Goal: Find specific page/section: Find specific page/section

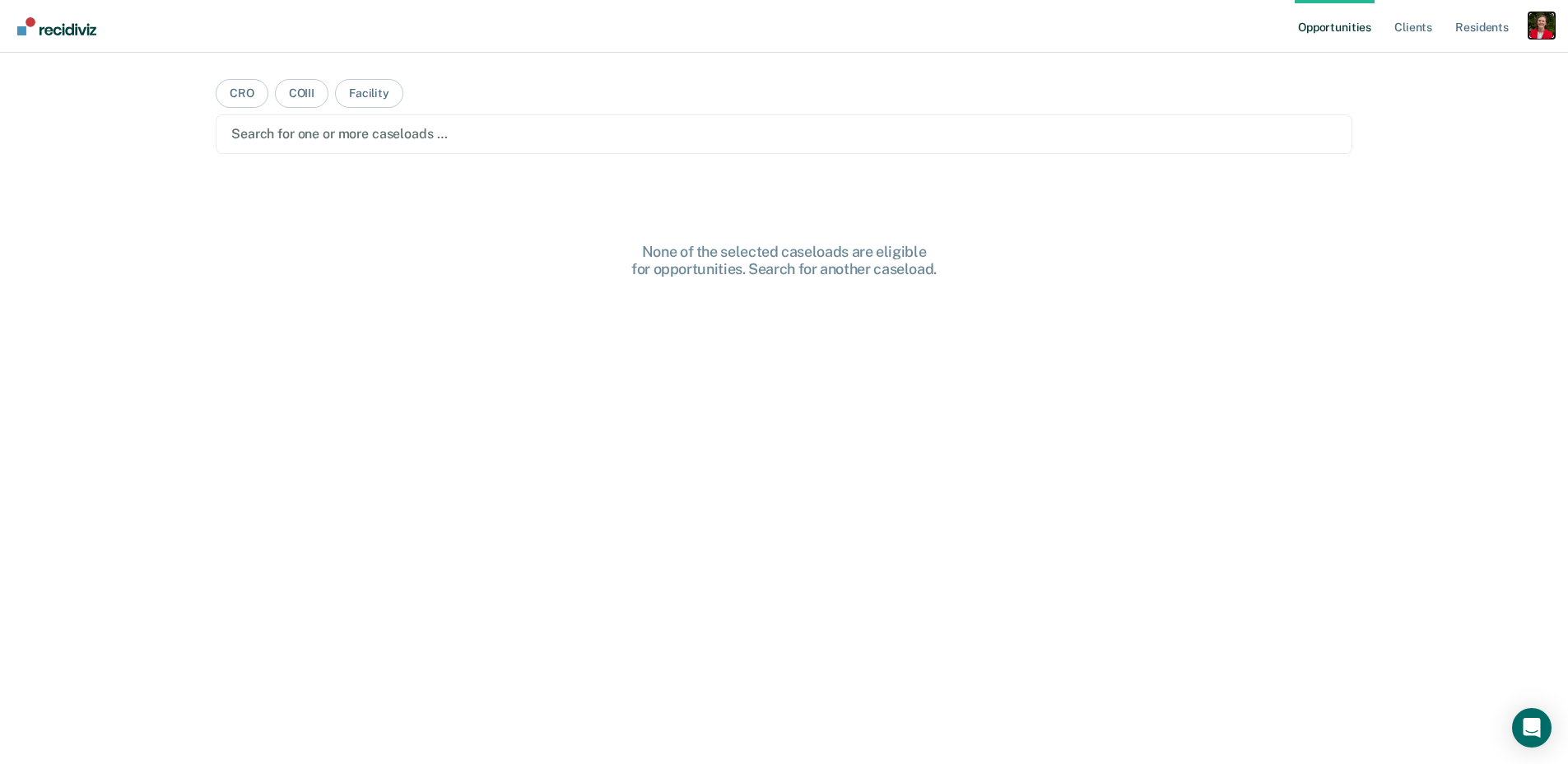
click at [1543, 22] on div "Profile dropdown button" at bounding box center [1542, 26] width 27 height 27
click at [1428, 62] on link "Profile" at bounding box center [1475, 67] width 132 height 14
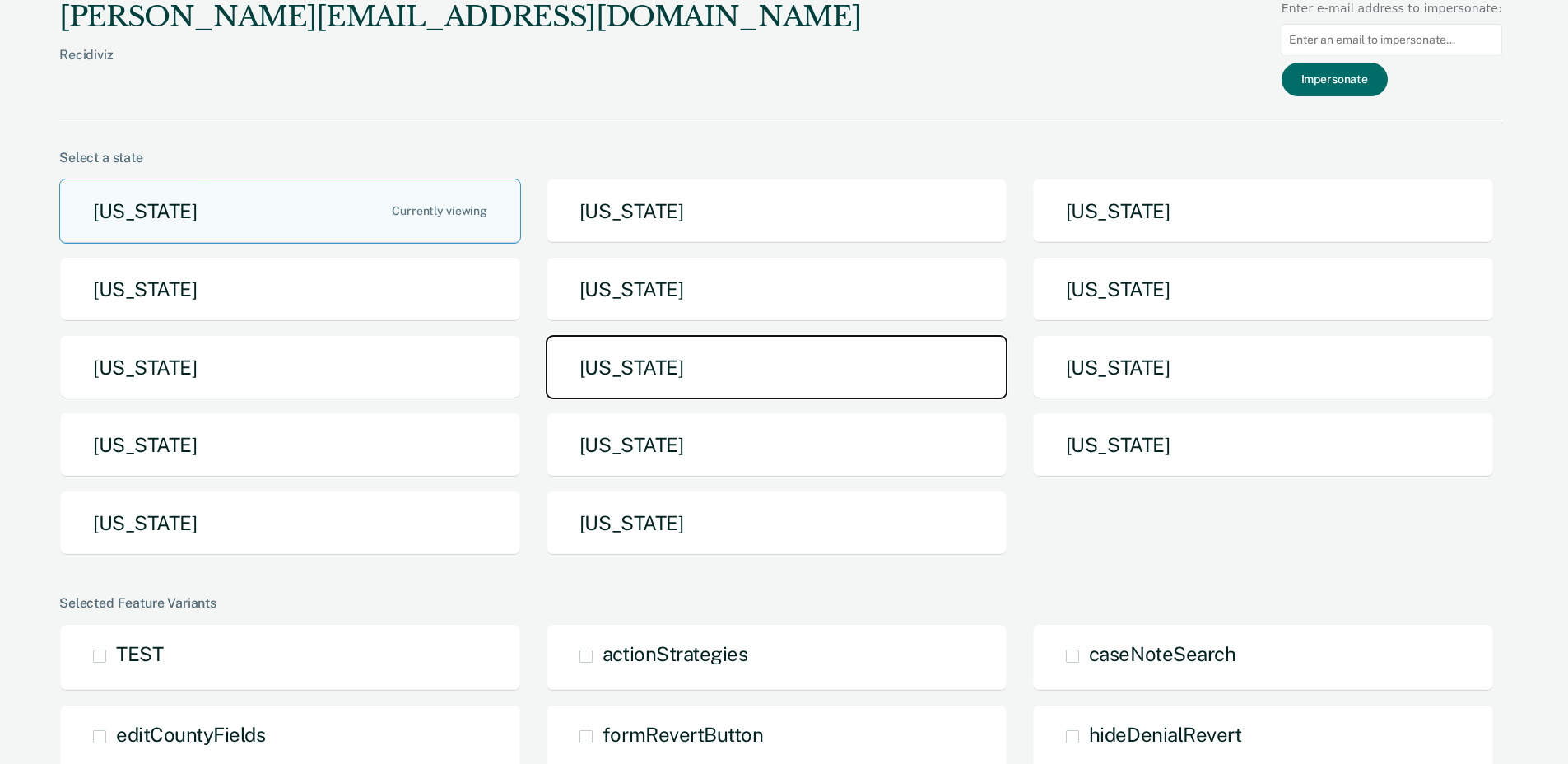
click at [657, 386] on button "[US_STATE]" at bounding box center [777, 367] width 462 height 65
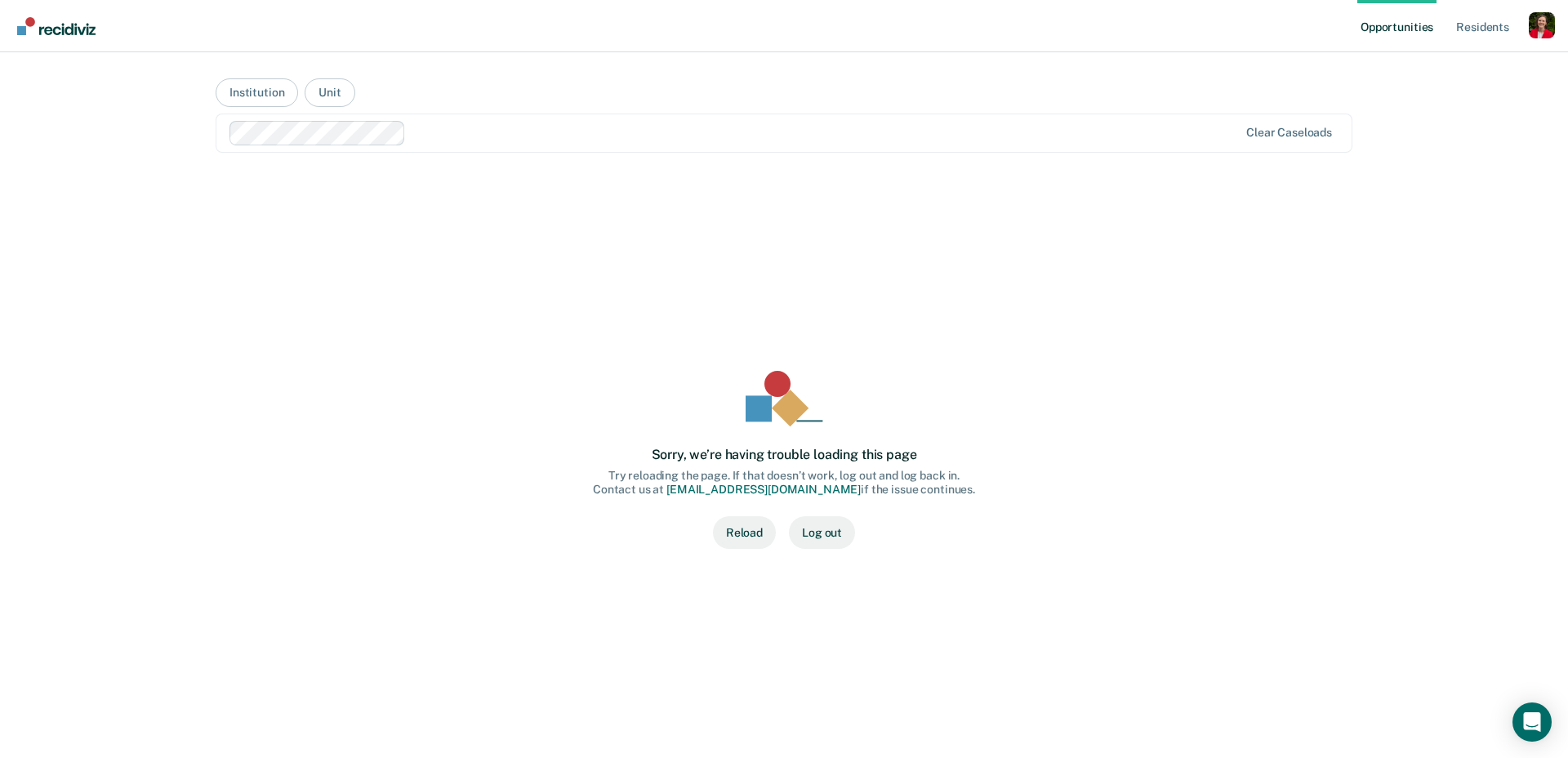
click at [745, 531] on button "Reload" at bounding box center [744, 533] width 63 height 33
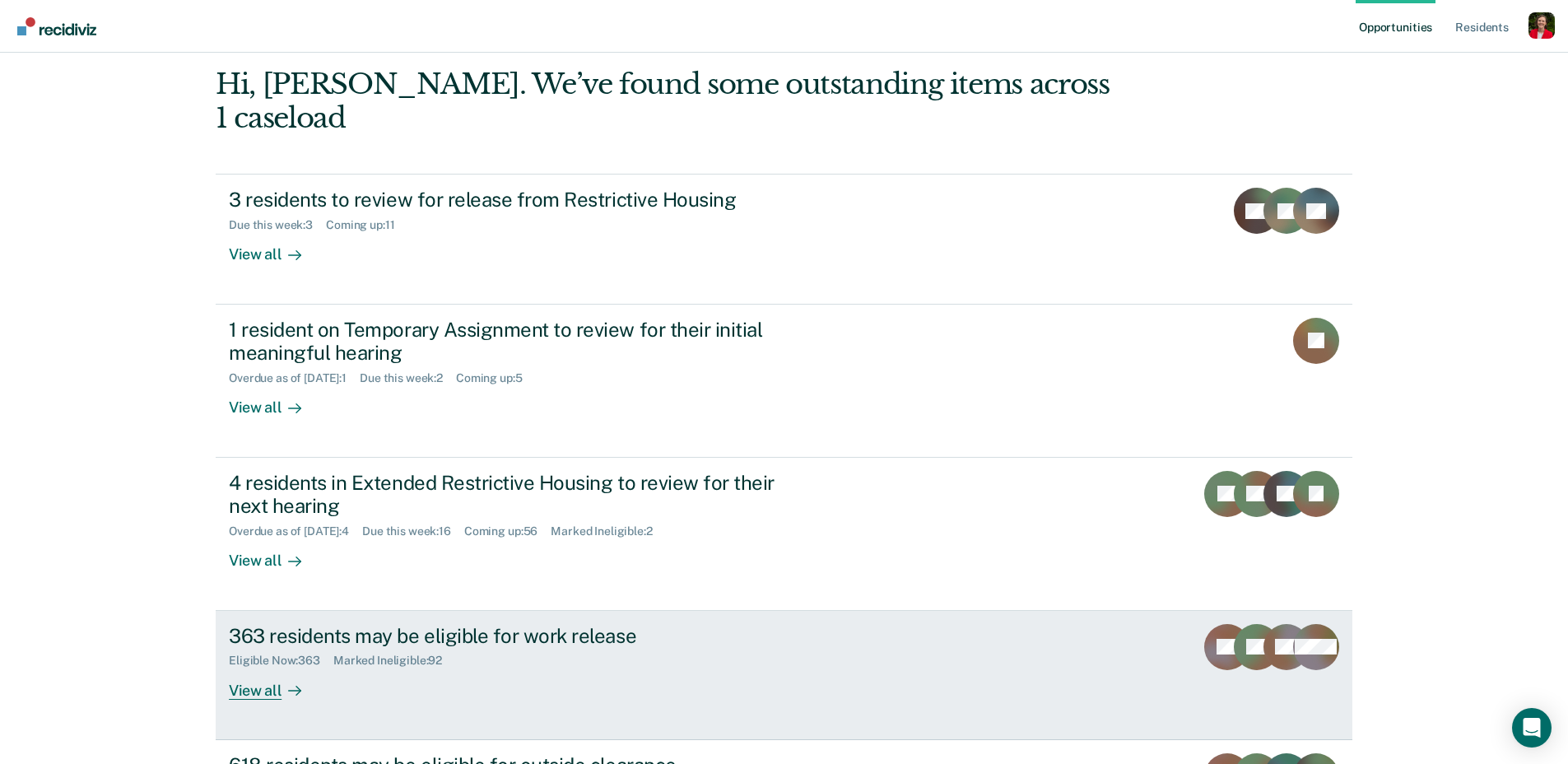
scroll to position [244, 0]
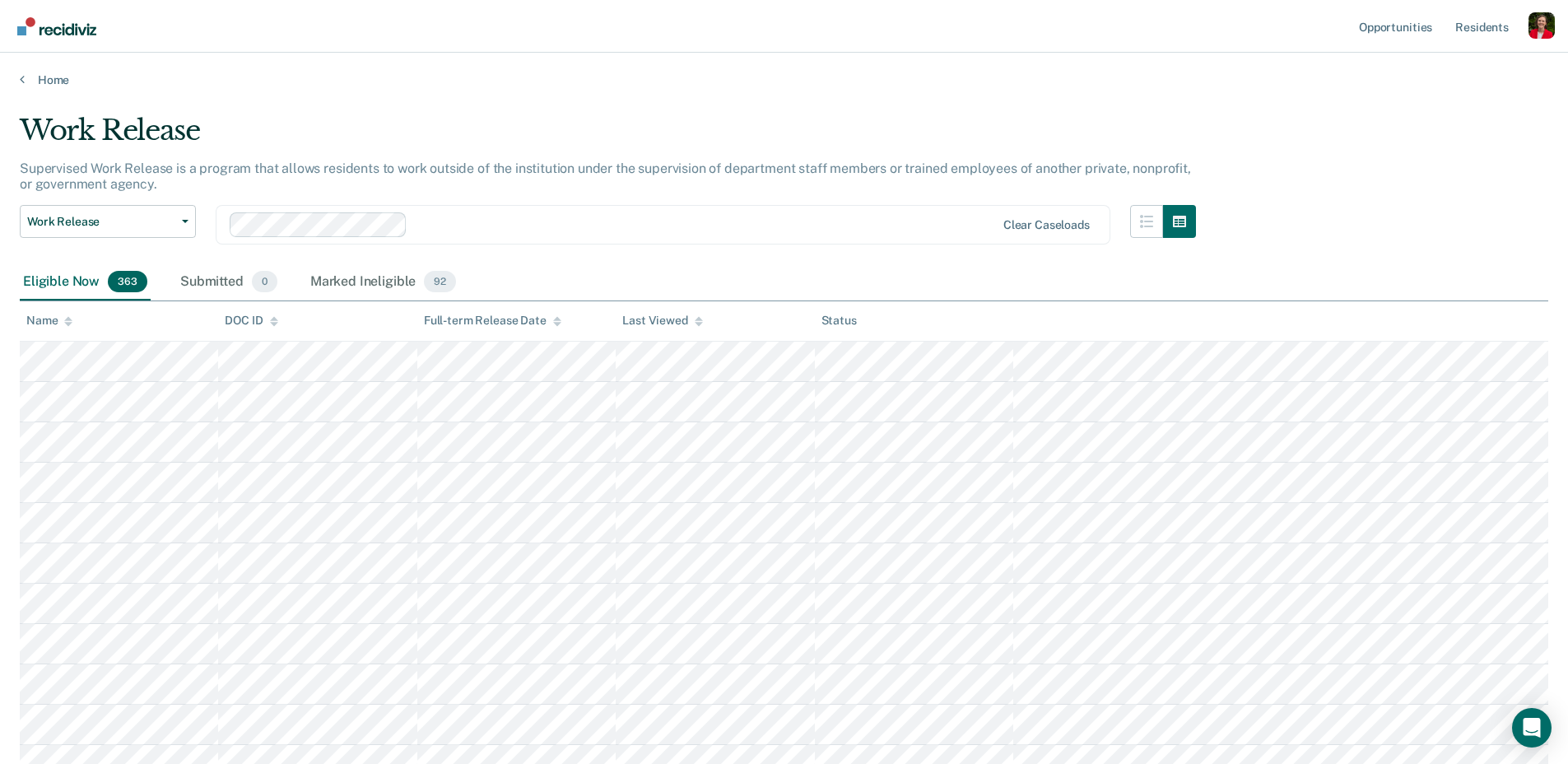
scroll to position [32, 0]
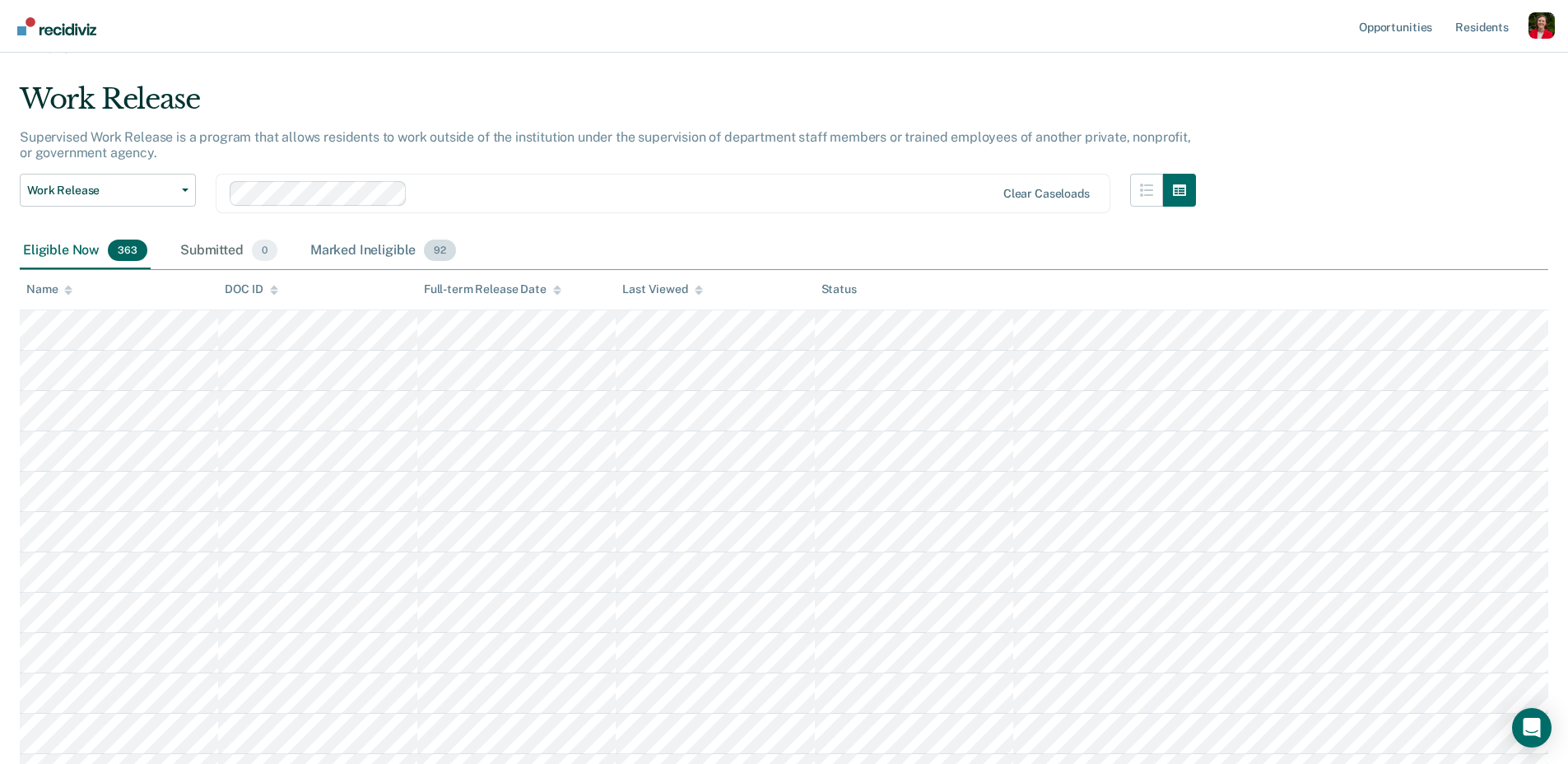
click at [342, 255] on div "Marked Ineligible 92" at bounding box center [383, 251] width 152 height 37
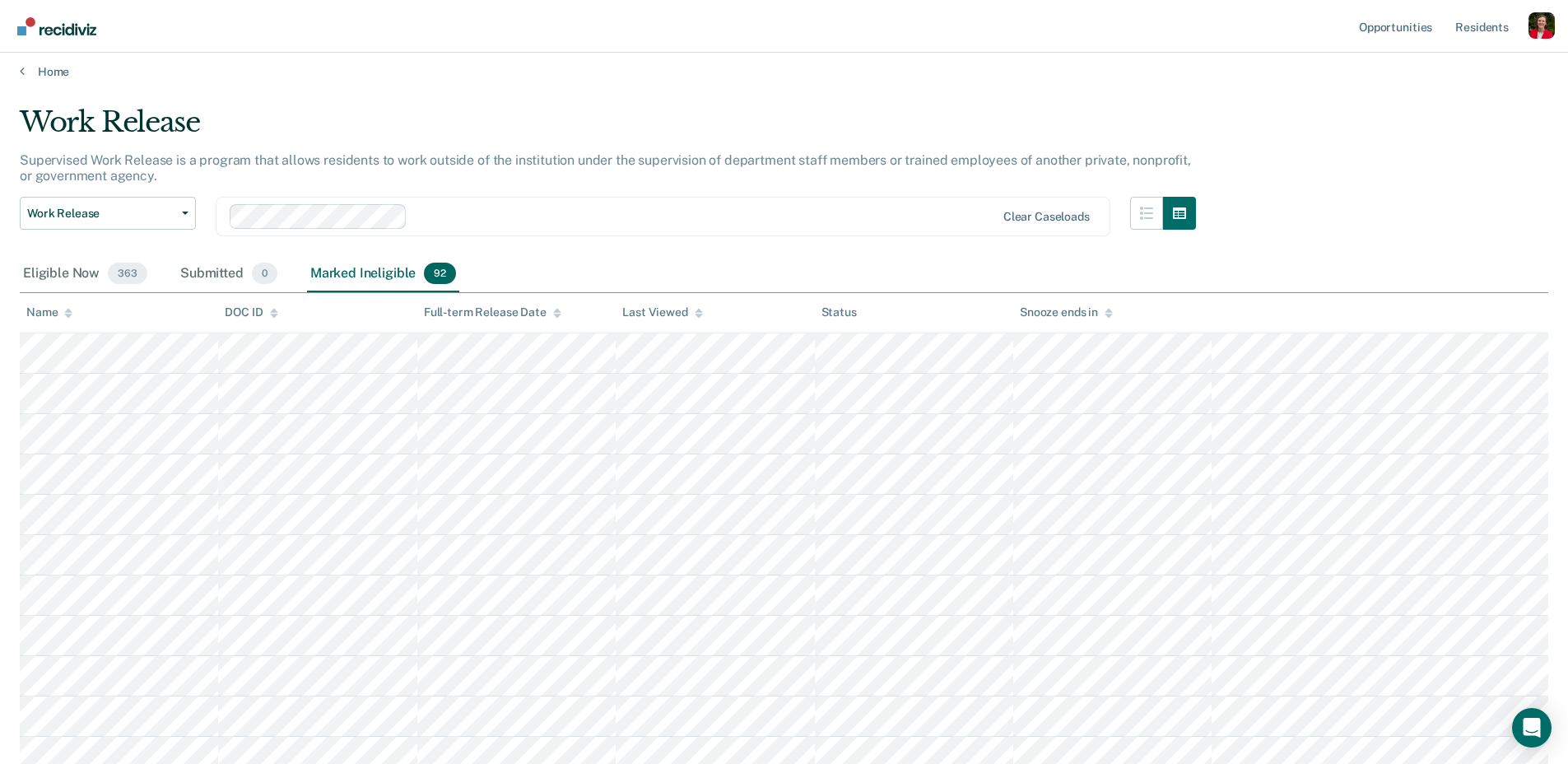
scroll to position [0, 0]
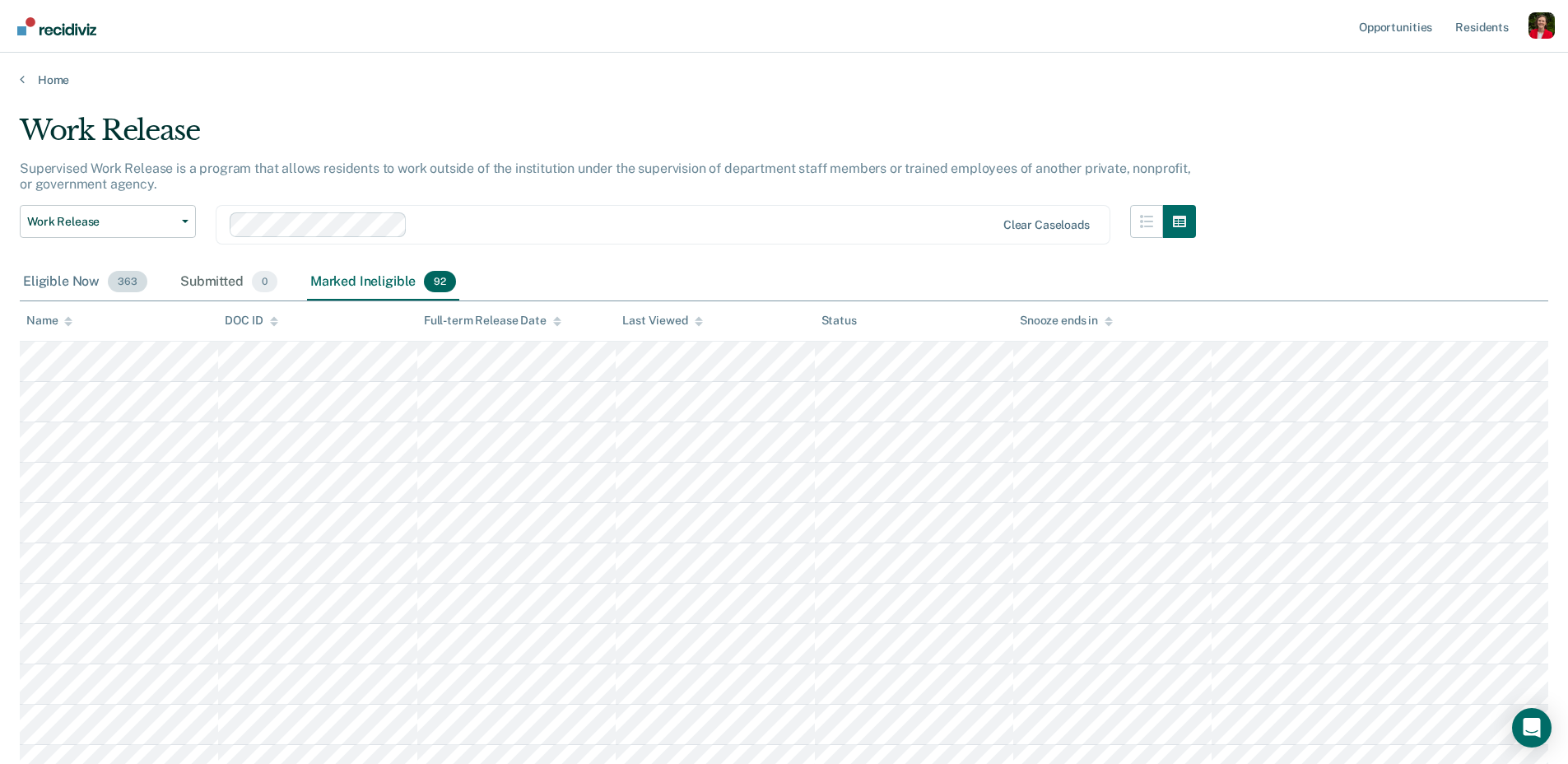
click at [66, 281] on div "Eligible Now 363" at bounding box center [86, 283] width 131 height 37
click at [1486, 33] on link "Resident s" at bounding box center [1482, 26] width 60 height 52
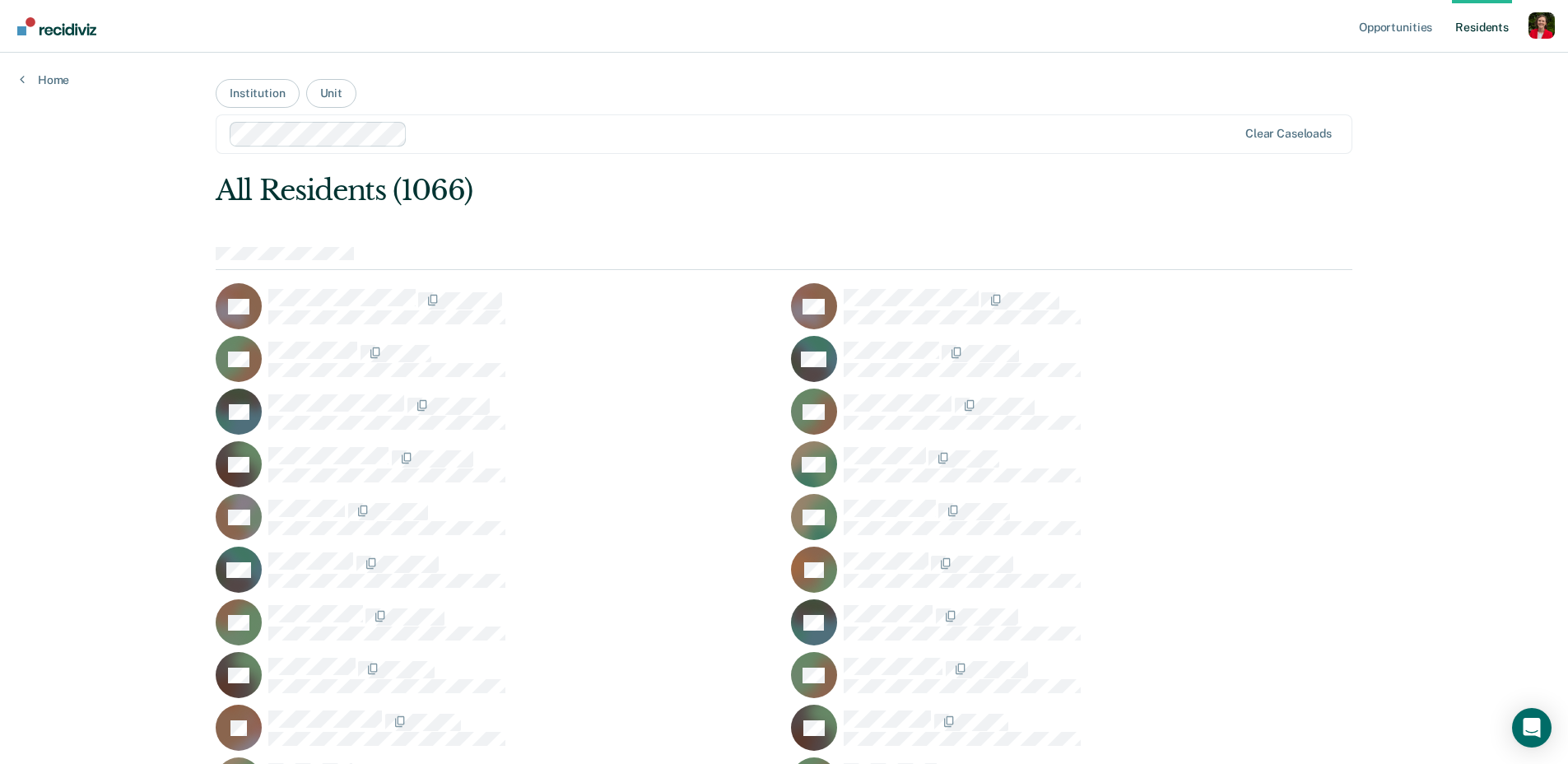
scroll to position [23845, 0]
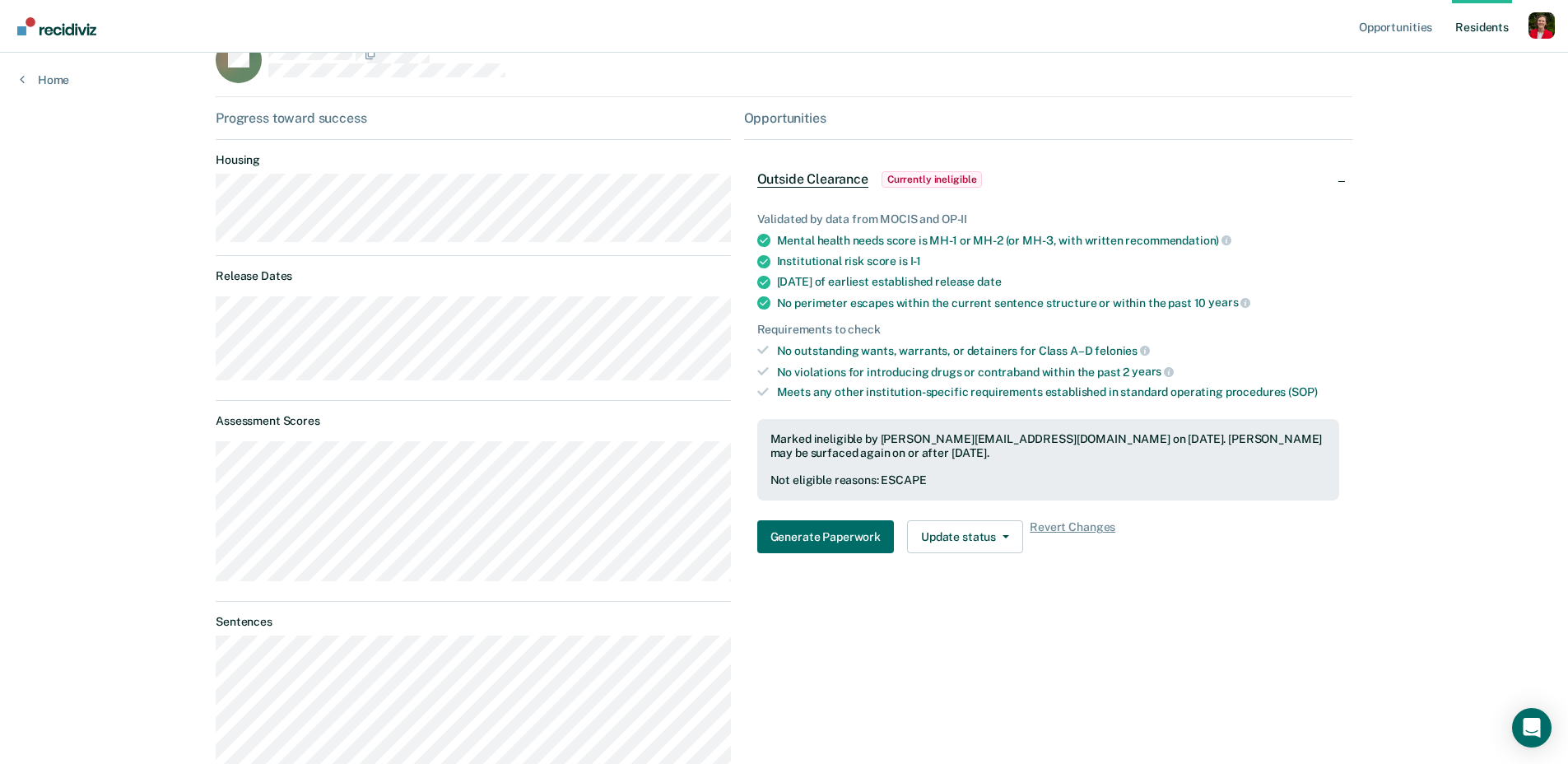
scroll to position [52, 0]
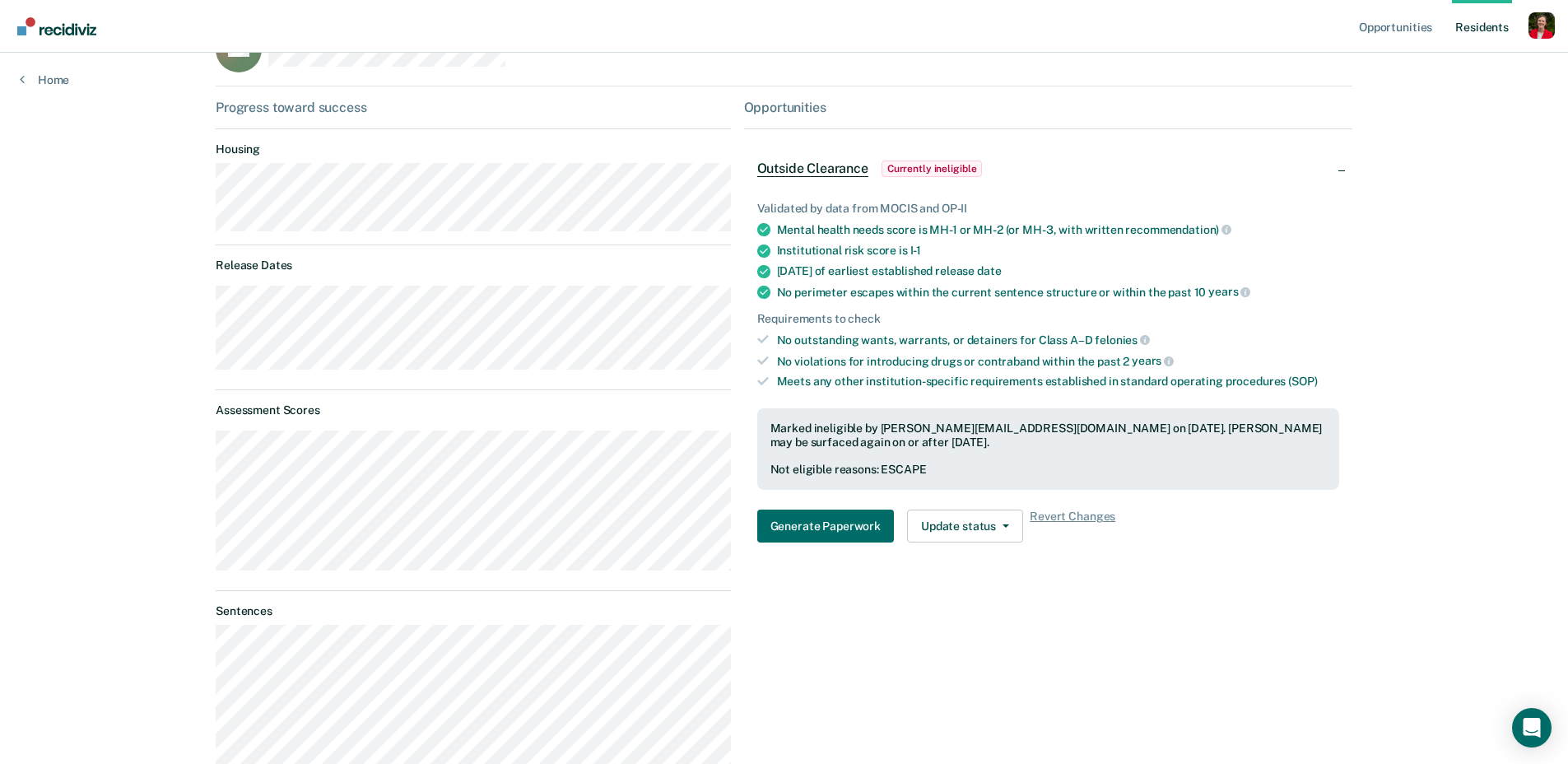
click at [823, 172] on span "Outside Clearance" at bounding box center [813, 169] width 111 height 17
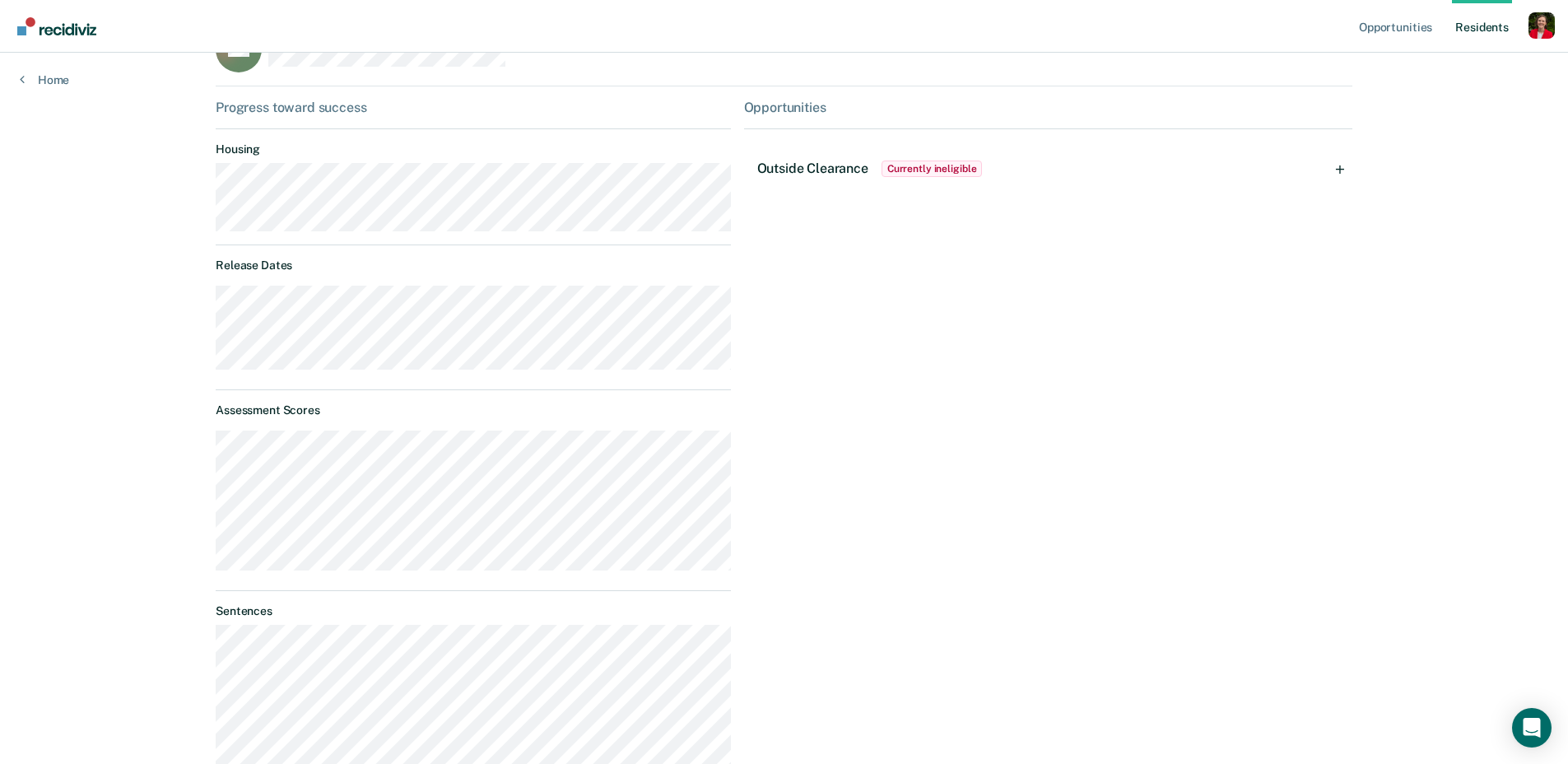
click at [797, 164] on span "Outside Clearance" at bounding box center [813, 168] width 111 height 16
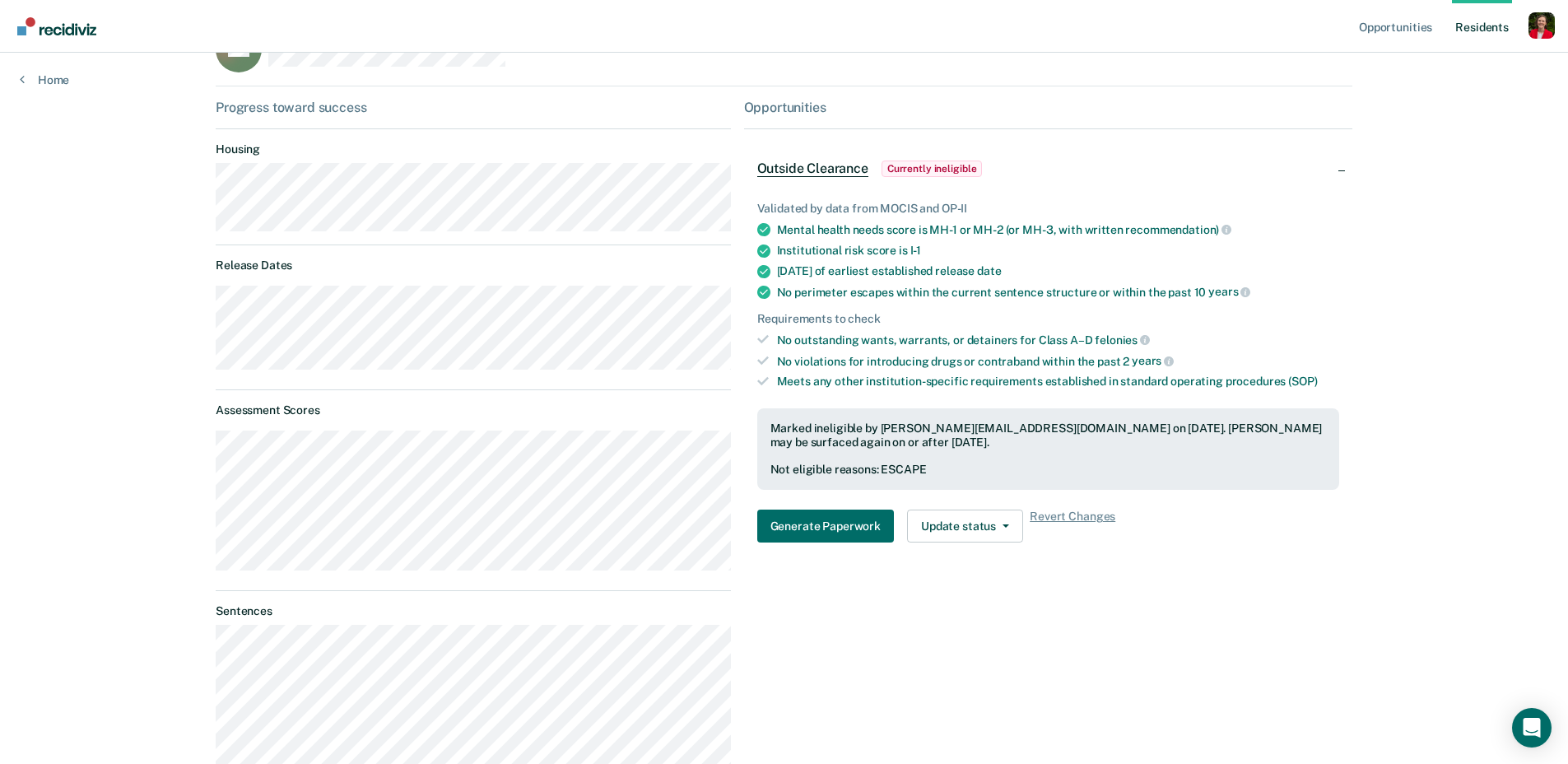
scroll to position [0, 0]
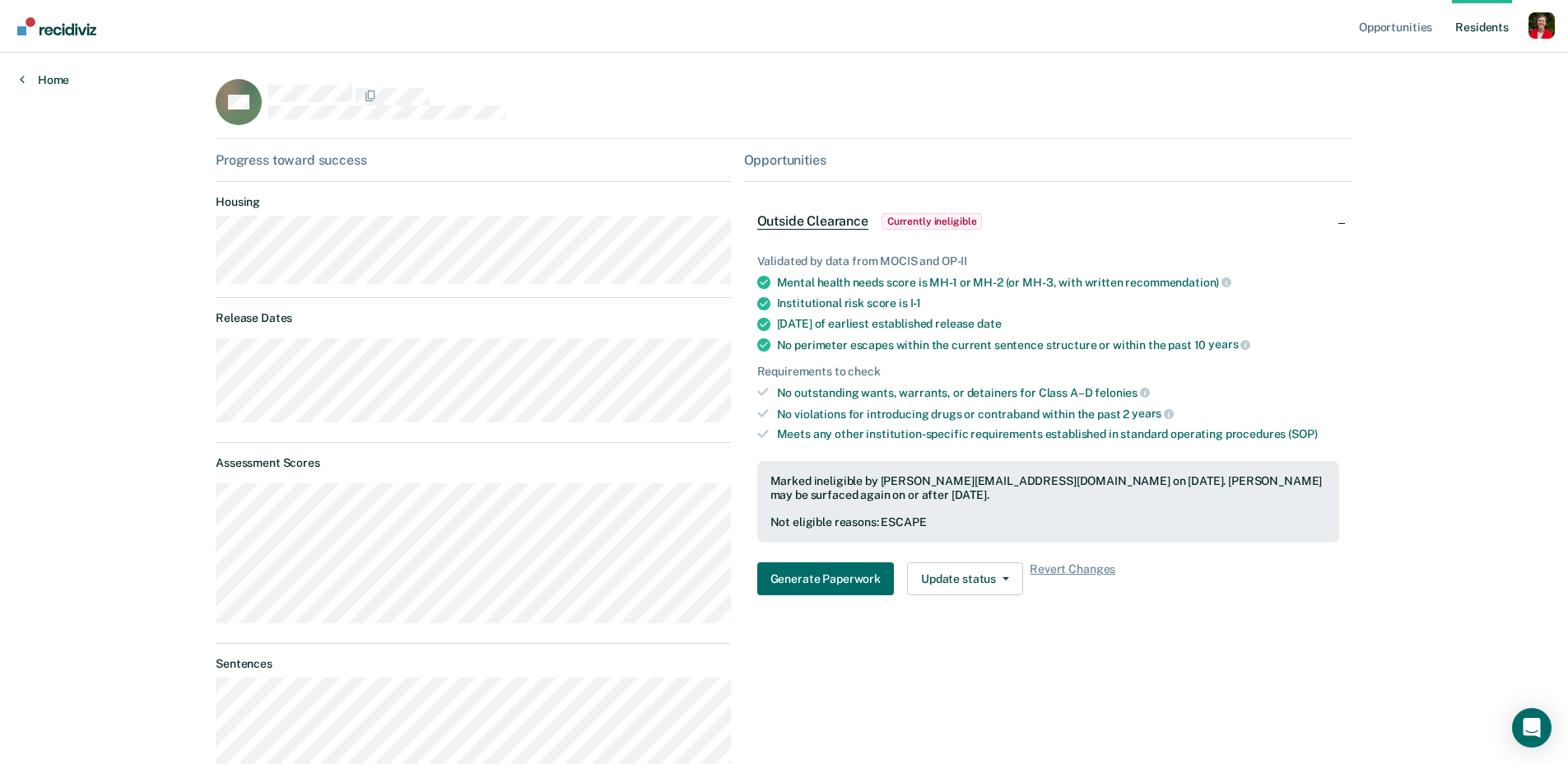
click at [47, 77] on link "Home" at bounding box center [44, 80] width 49 height 15
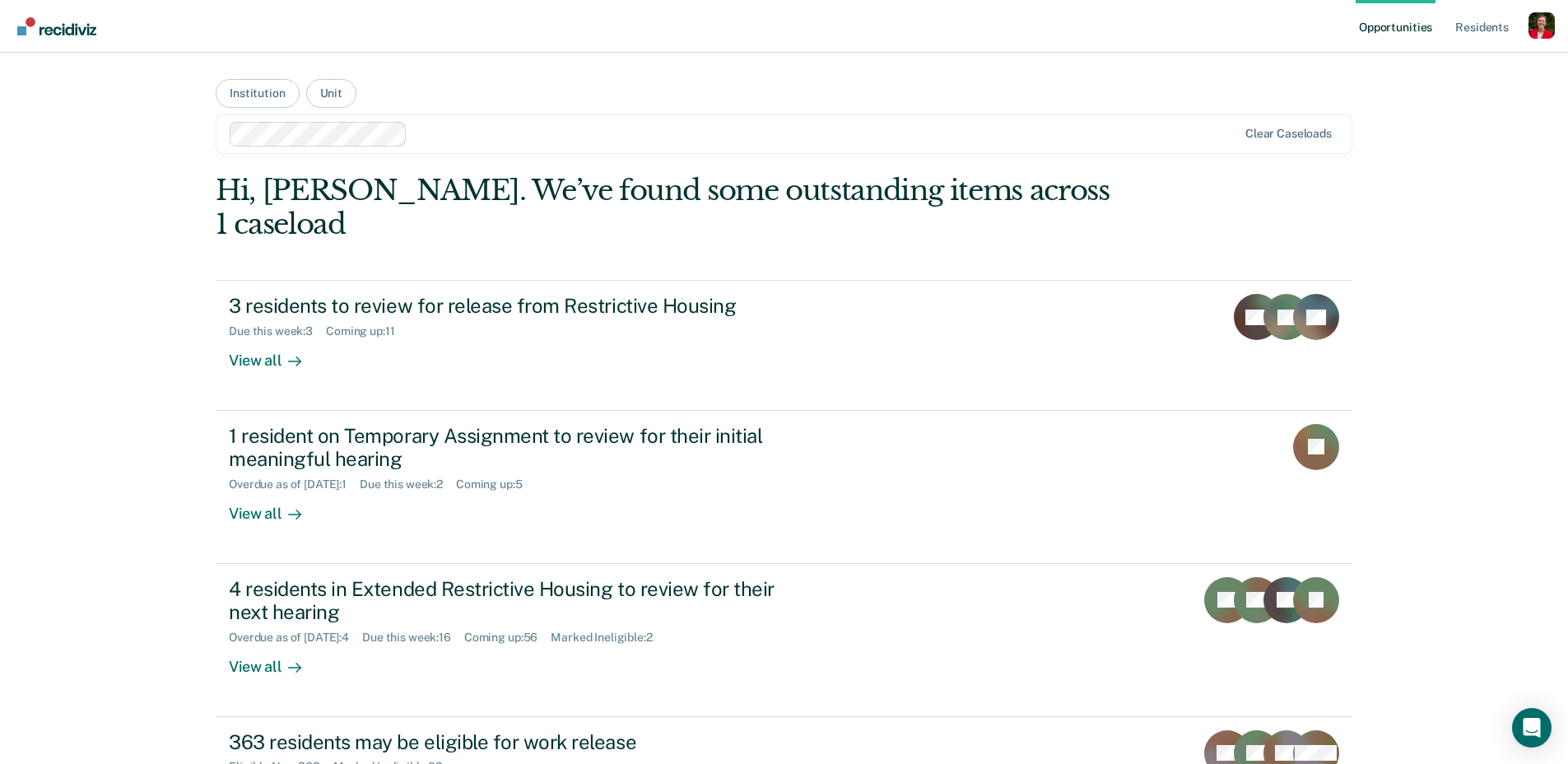
scroll to position [244, 0]
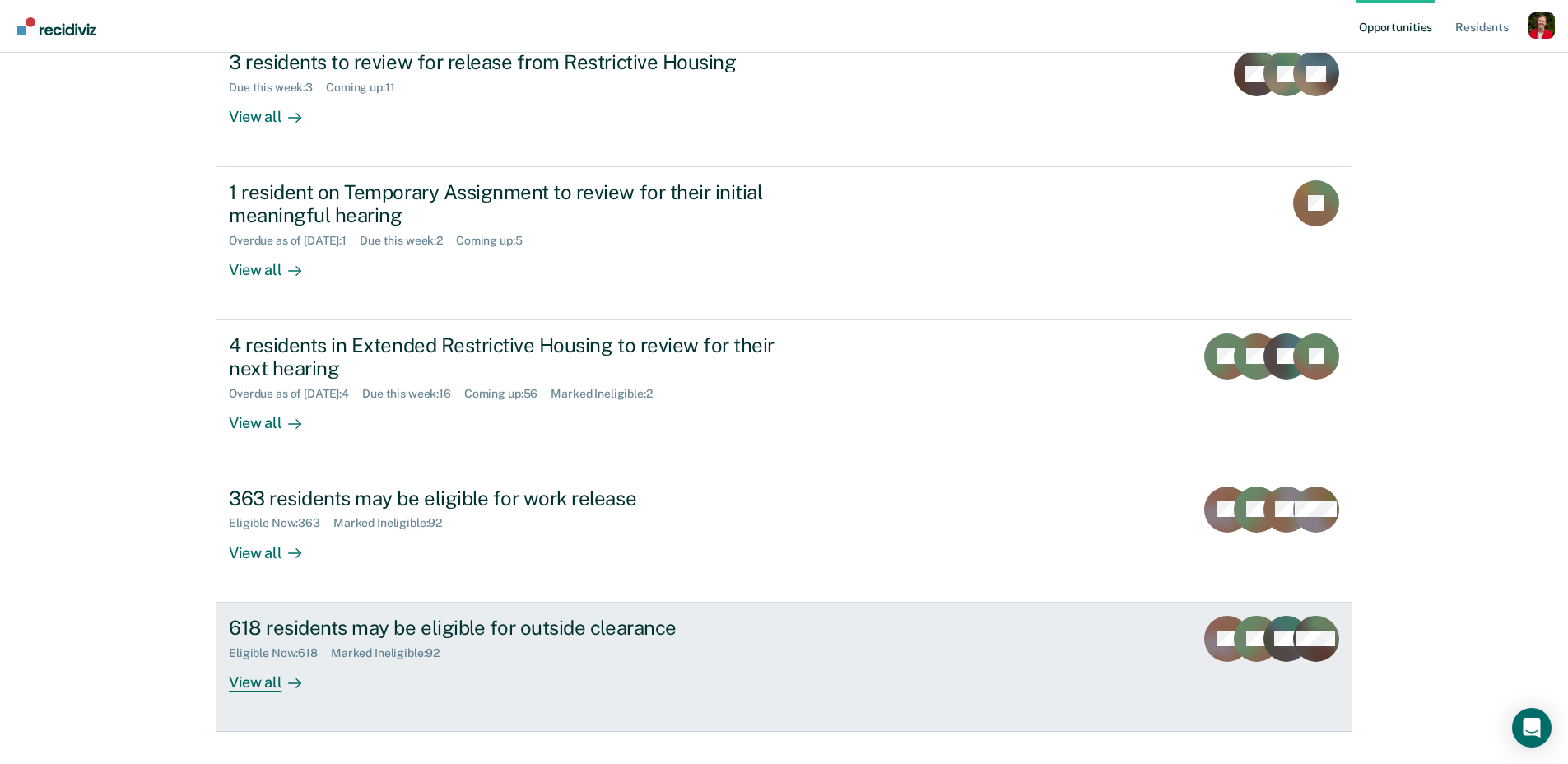
click at [412, 657] on div "618 residents may be eligible for outside clearance Eligible Now : 618 Marked I…" at bounding box center [537, 653] width 617 height 76
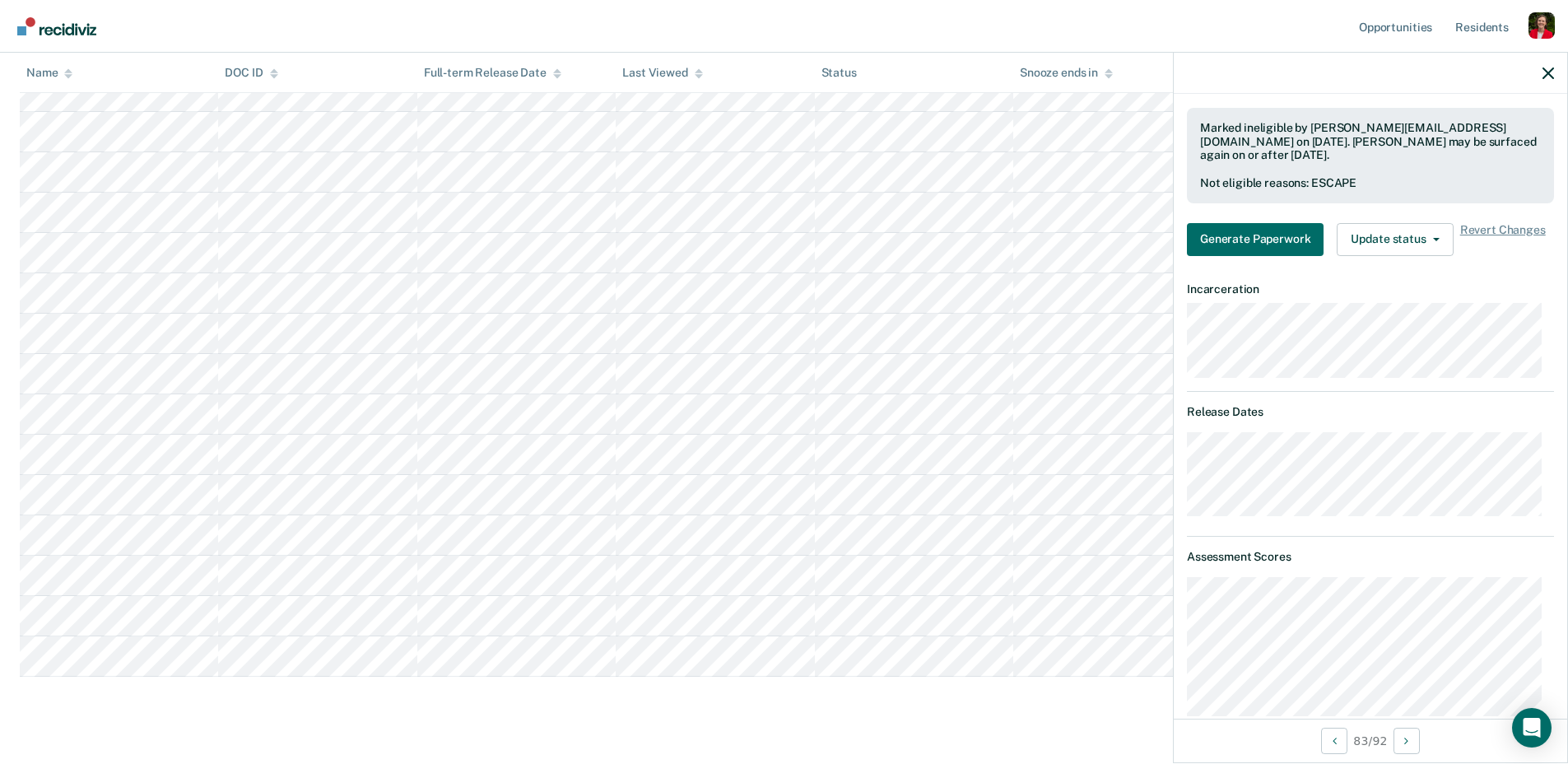
scroll to position [16, 0]
